Goal: Task Accomplishment & Management: Use online tool/utility

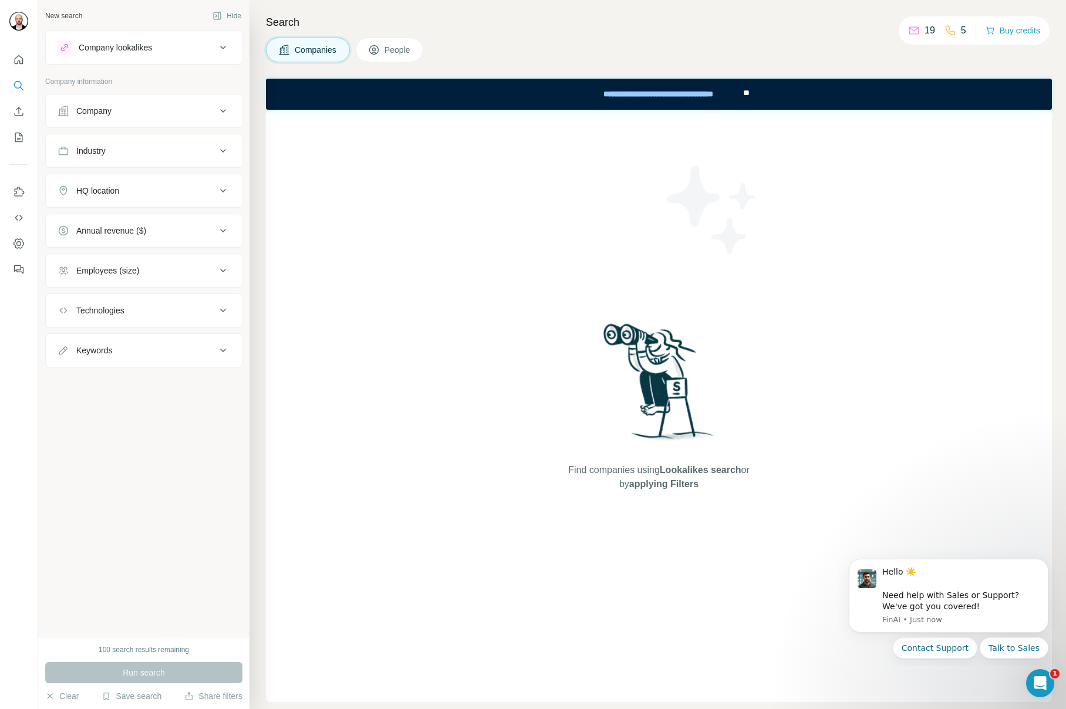
click at [661, 18] on h4 "Search" at bounding box center [659, 22] width 786 height 16
click at [794, 38] on div "Companies People" at bounding box center [659, 50] width 786 height 25
click at [22, 185] on button "Use Surfe on LinkedIn" at bounding box center [18, 191] width 19 height 21
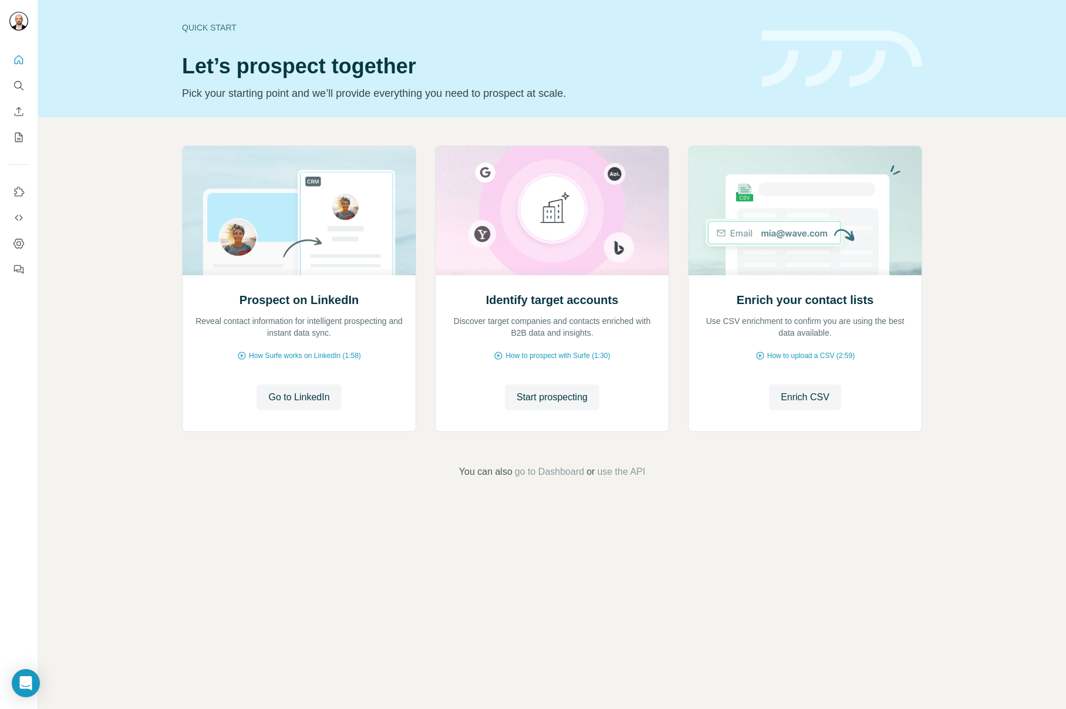
click at [110, 219] on div "Prospect on LinkedIn Reveal contact information for intelligent prospecting and…" at bounding box center [552, 312] width 1028 height 390
click at [309, 265] on img at bounding box center [299, 210] width 234 height 129
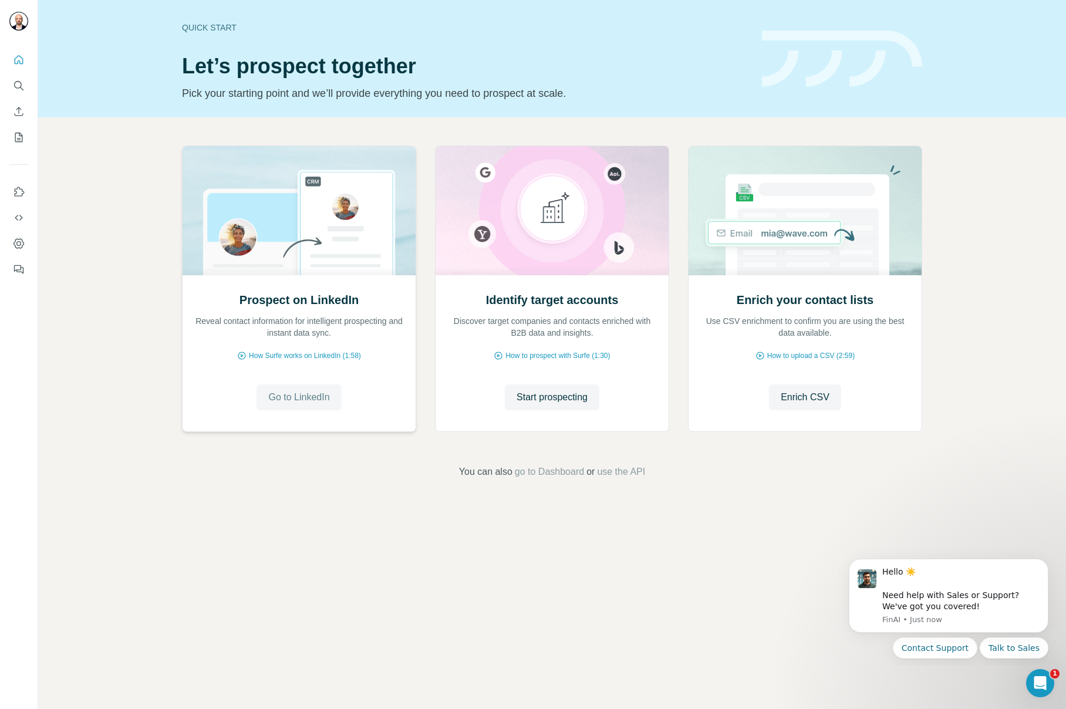
click at [306, 399] on span "Go to LinkedIn" at bounding box center [298, 397] width 61 height 14
